Goal: Task Accomplishment & Management: Manage account settings

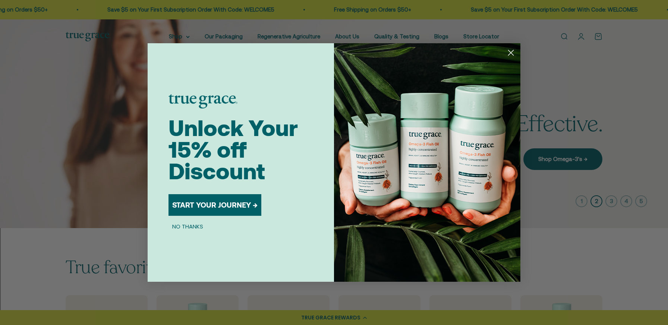
click at [511, 53] on icon "Close dialog" at bounding box center [510, 52] width 5 height 5
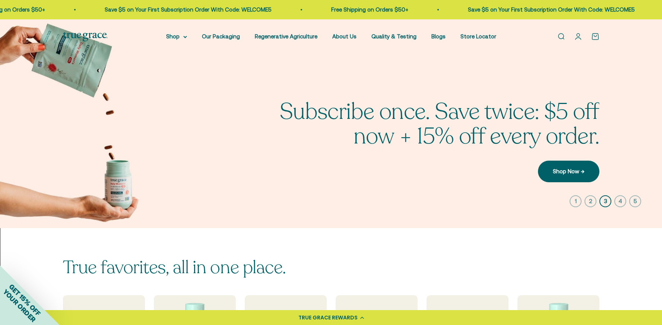
click at [573, 198] on icon "button" at bounding box center [576, 201] width 12 height 12
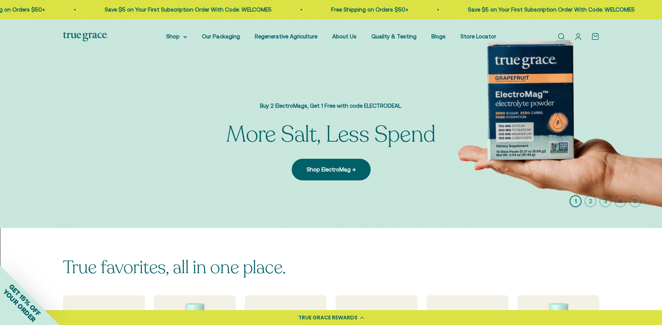
click at [544, 92] on img at bounding box center [331, 123] width 662 height 209
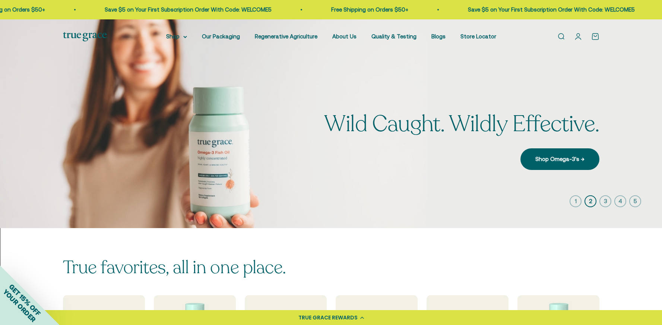
click at [577, 196] on icon "button" at bounding box center [576, 201] width 12 height 12
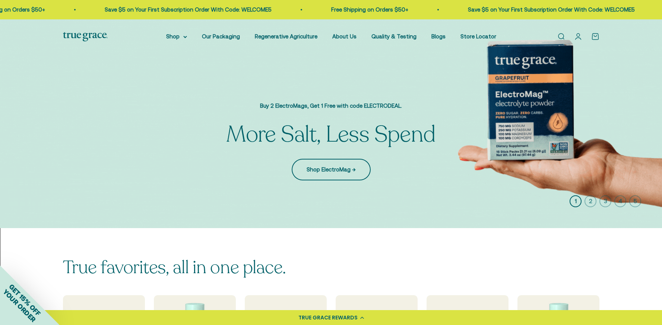
click at [319, 175] on link "Shop ElectroMag →" at bounding box center [331, 170] width 79 height 22
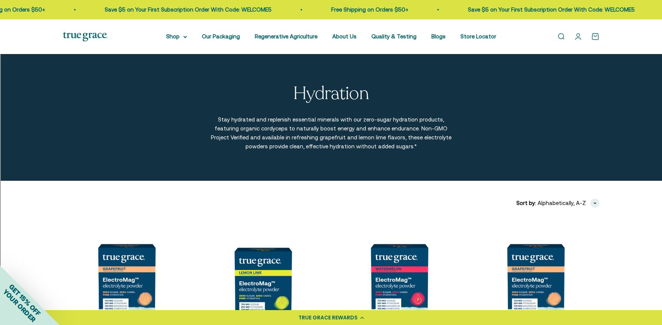
click at [146, 253] on img at bounding box center [126, 282] width 127 height 127
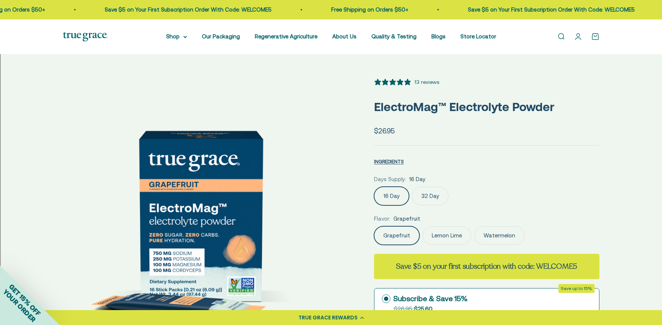
scroll to position [11, 0]
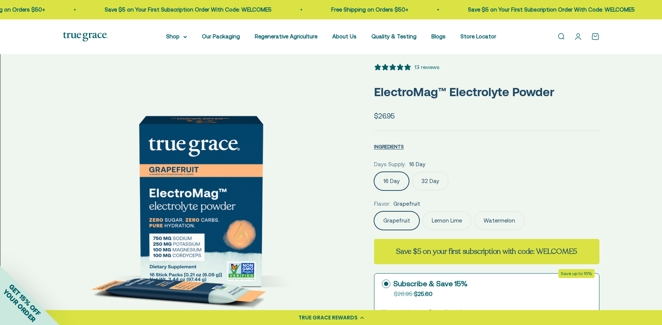
select select "3"
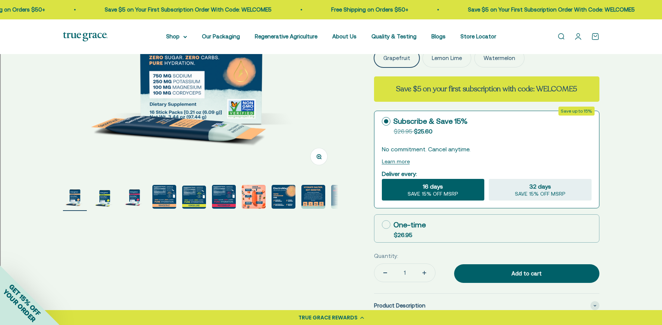
scroll to position [179, 0]
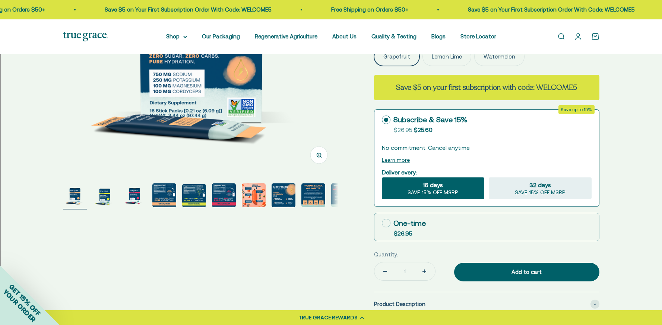
click at [162, 198] on img "Go to item 4" at bounding box center [164, 195] width 24 height 24
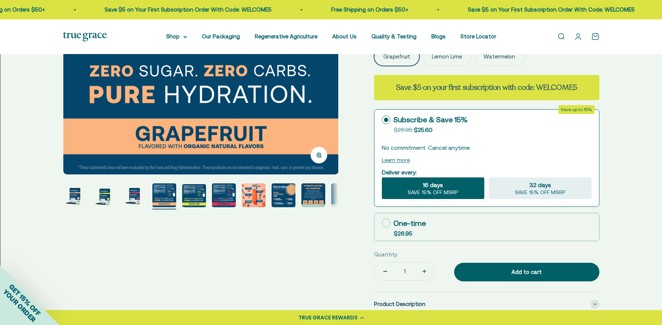
scroll to position [0, 853]
click at [193, 196] on img "Go to item 5" at bounding box center [194, 195] width 24 height 23
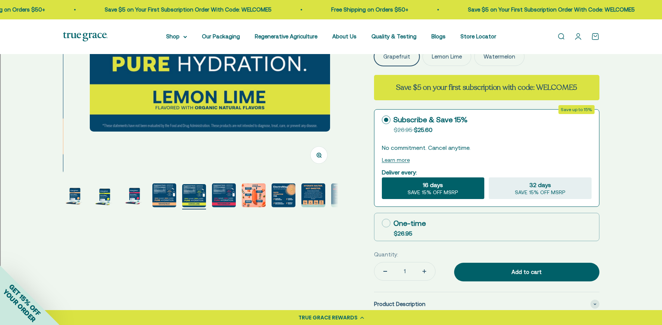
scroll to position [0, 1137]
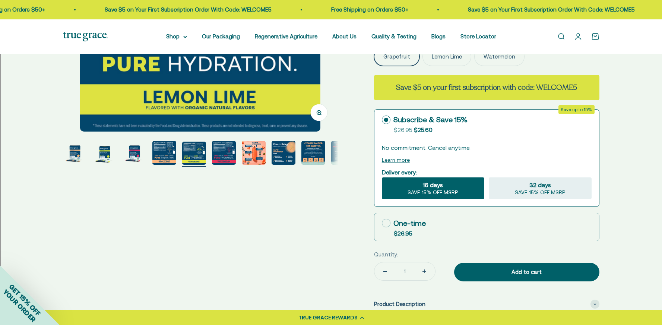
click at [221, 145] on img "Go to item 6" at bounding box center [224, 153] width 24 height 24
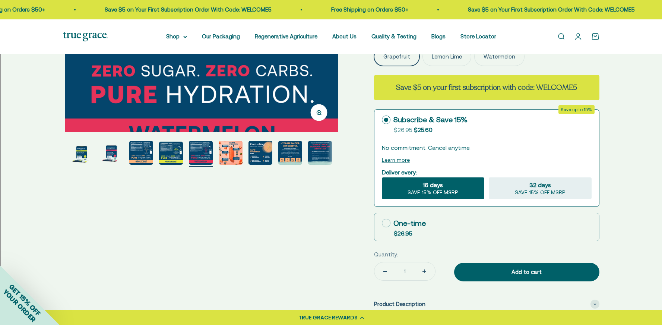
scroll to position [0, 1422]
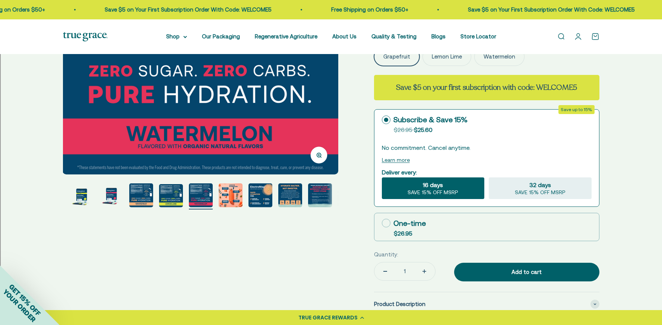
click at [324, 202] on img "Go to item 10" at bounding box center [320, 195] width 24 height 24
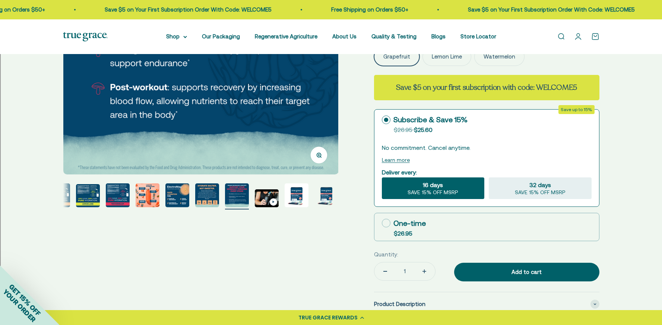
scroll to position [0, 2559]
click at [332, 196] on img "Go to item 13" at bounding box center [326, 195] width 24 height 24
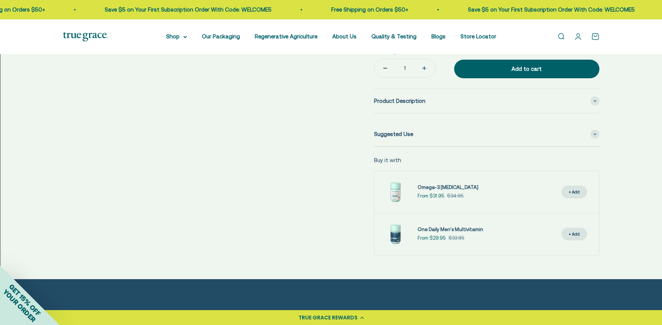
scroll to position [380, 0]
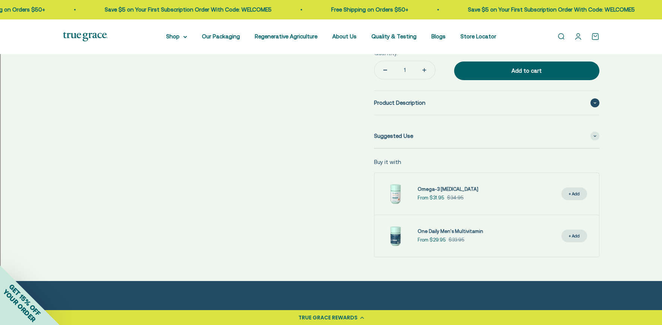
click at [568, 97] on div "Product Description" at bounding box center [486, 103] width 225 height 24
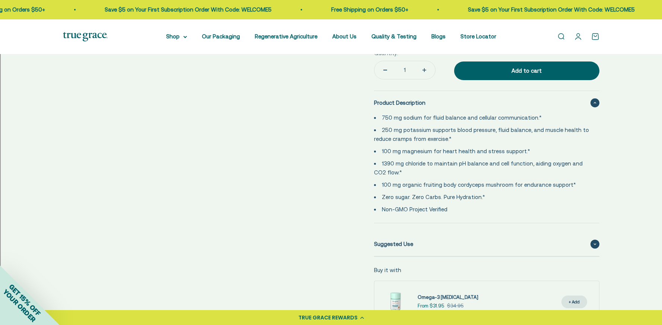
click at [452, 241] on div "Suggested Use" at bounding box center [486, 244] width 225 height 24
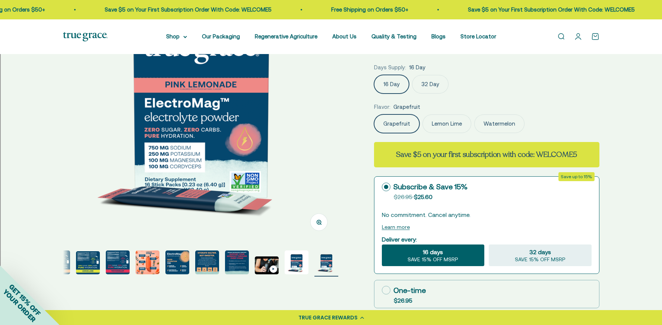
scroll to position [114, 0]
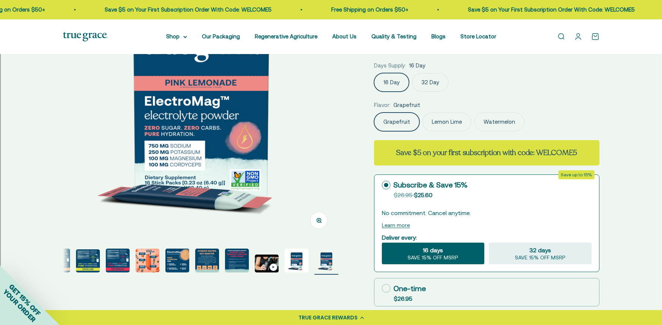
click at [106, 257] on img "Go to item 6" at bounding box center [118, 261] width 24 height 24
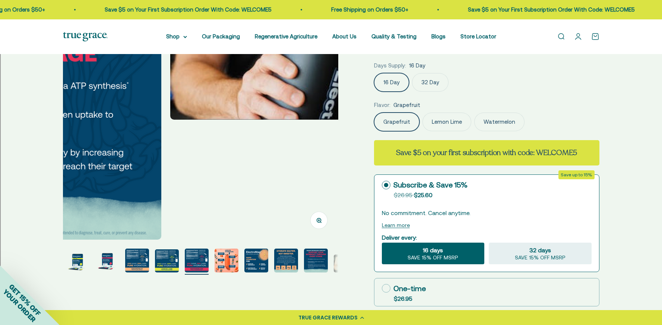
scroll to position [0, 23]
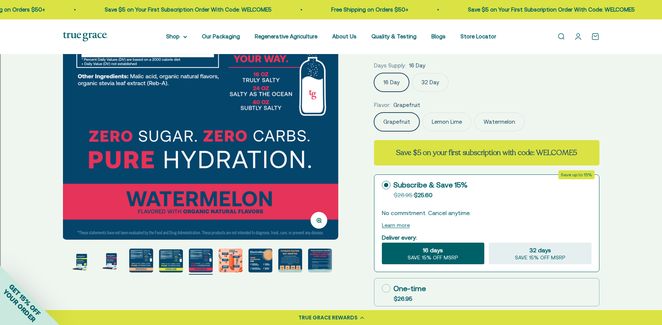
click at [139, 258] on img "Go to item 4" at bounding box center [141, 261] width 24 height 24
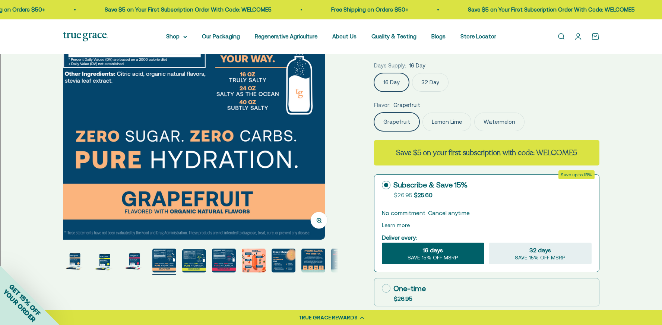
scroll to position [0, 853]
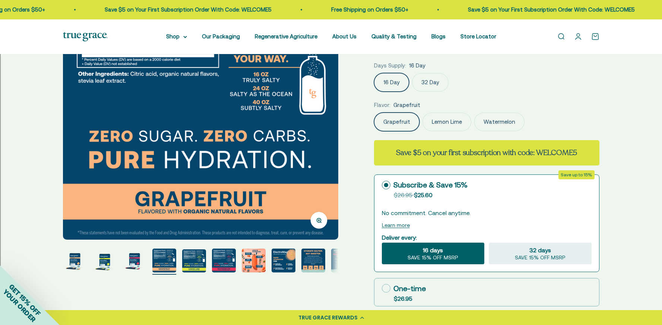
click at [582, 37] on link "Open account page" at bounding box center [578, 36] width 8 height 8
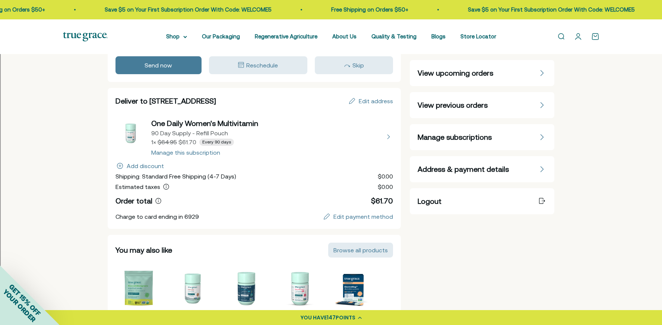
scroll to position [45, 0]
click at [474, 162] on div "Address & payment details" at bounding box center [482, 168] width 145 height 26
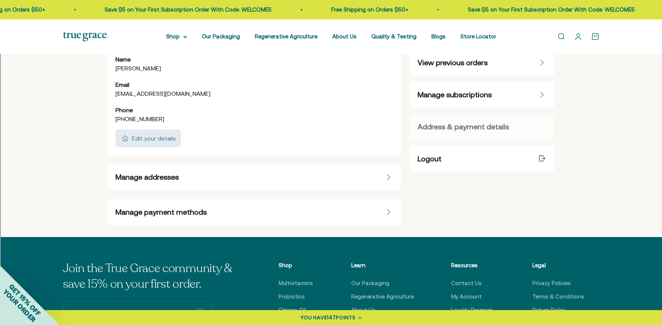
scroll to position [89, 0]
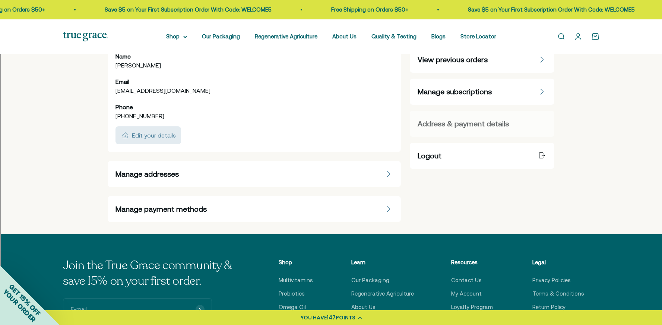
click at [325, 170] on div "Manage addresses" at bounding box center [254, 174] width 278 height 10
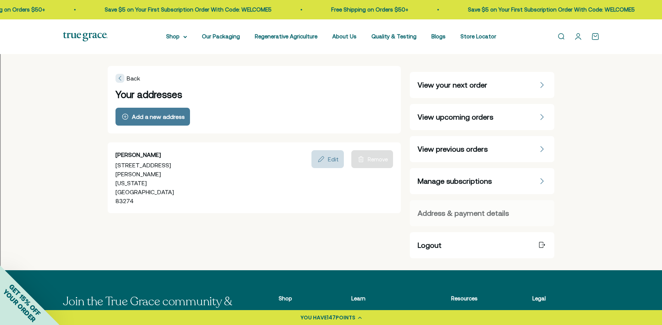
click at [330, 154] on button "Edit" at bounding box center [327, 159] width 32 height 18
select select "[GEOGRAPHIC_DATA]"
select select "[US_STATE]"
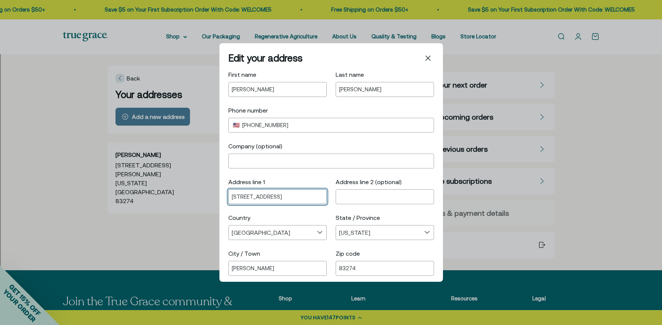
drag, startPoint x: 299, startPoint y: 195, endPoint x: 171, endPoint y: 189, distance: 127.9
click at [171, 189] on div "Edit your address First name [PERSON_NAME] Last name [PERSON_NAME] Phone number…" at bounding box center [331, 162] width 662 height 325
type input "[STREET_ADDRESS]"
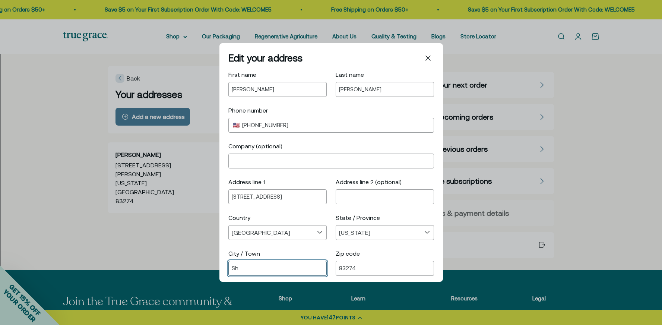
type input "S"
type input "Firth"
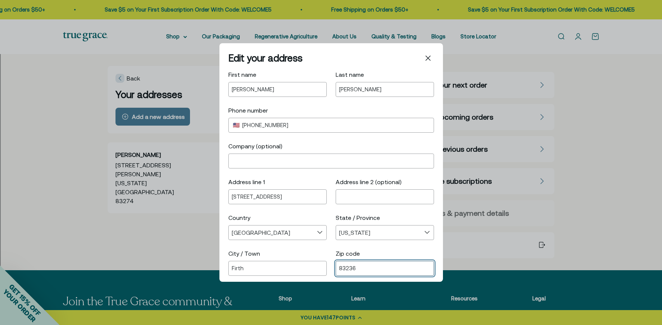
type input "83236"
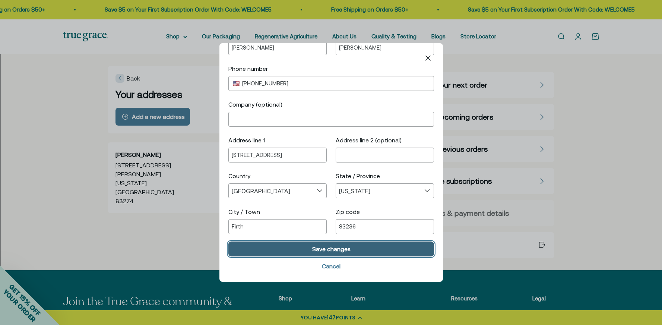
click at [355, 250] on div "Save changes" at bounding box center [331, 249] width 195 height 6
